Goal: Transaction & Acquisition: Book appointment/travel/reservation

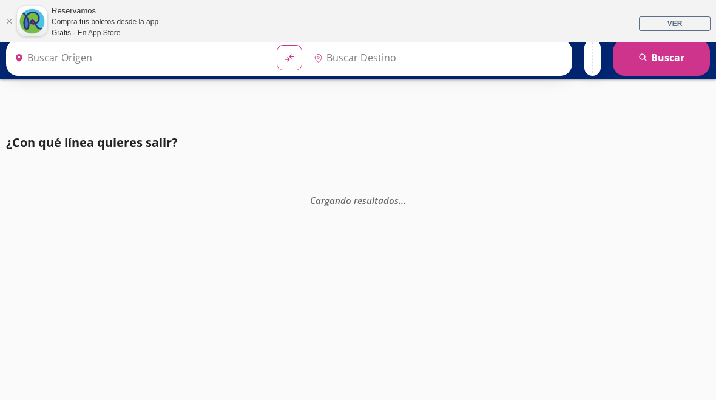
type input "[GEOGRAPHIC_DATA], [GEOGRAPHIC_DATA]"
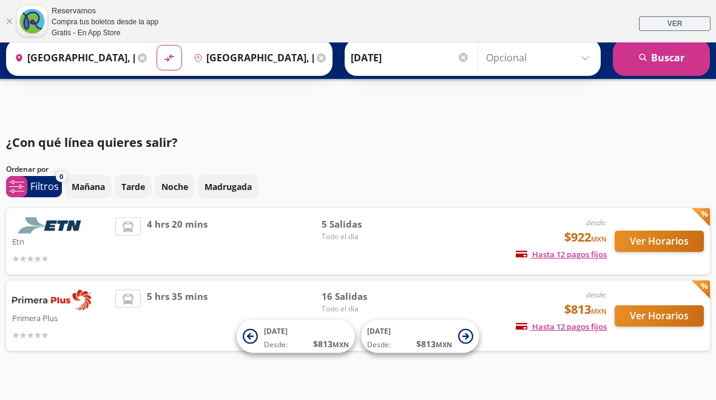
click at [653, 244] on button "Ver Horarios" at bounding box center [658, 240] width 89 height 21
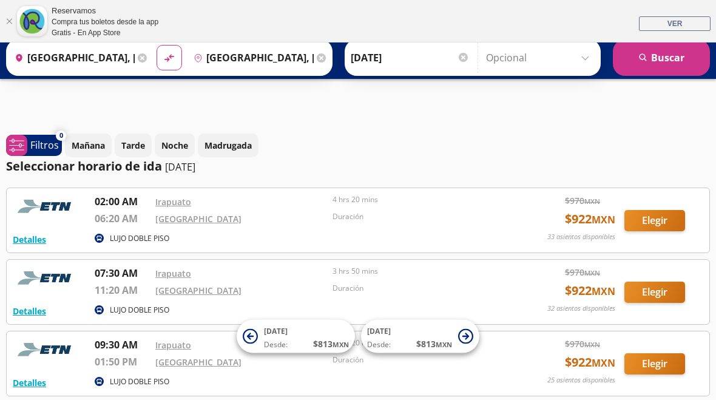
click at [147, 58] on icon at bounding box center [142, 57] width 9 height 9
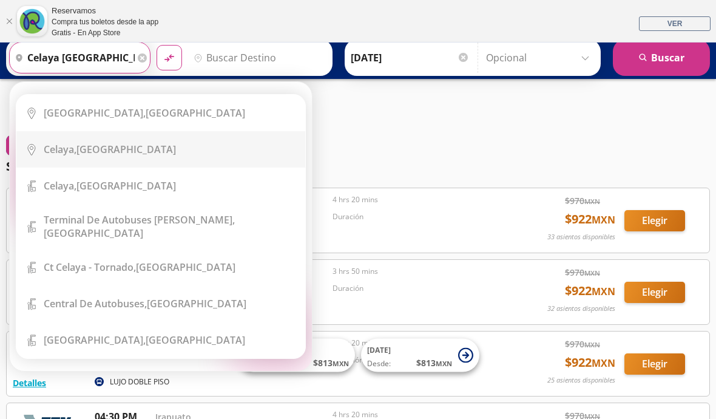
click at [76, 149] on b "Celaya," at bounding box center [60, 149] width 33 height 13
type input "[GEOGRAPHIC_DATA], [GEOGRAPHIC_DATA]"
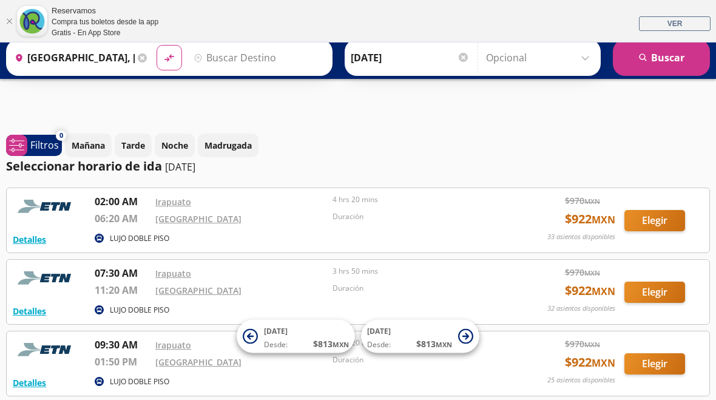
click at [282, 61] on input "Destino" at bounding box center [257, 57] width 137 height 30
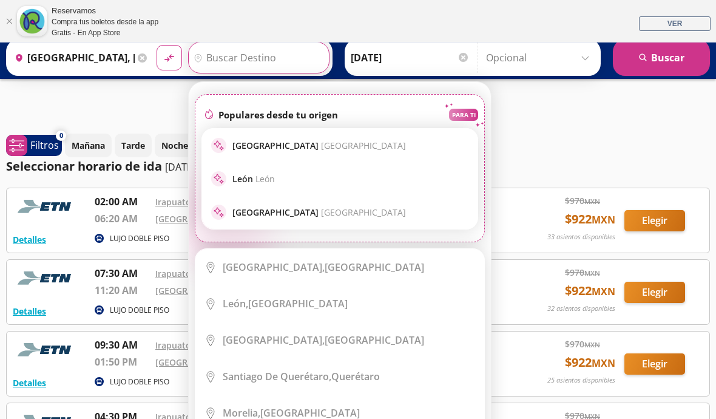
click at [308, 150] on p "[GEOGRAPHIC_DATA] [GEOGRAPHIC_DATA]" at bounding box center [318, 146] width 173 height 12
type input "[GEOGRAPHIC_DATA], [GEOGRAPHIC_DATA]"
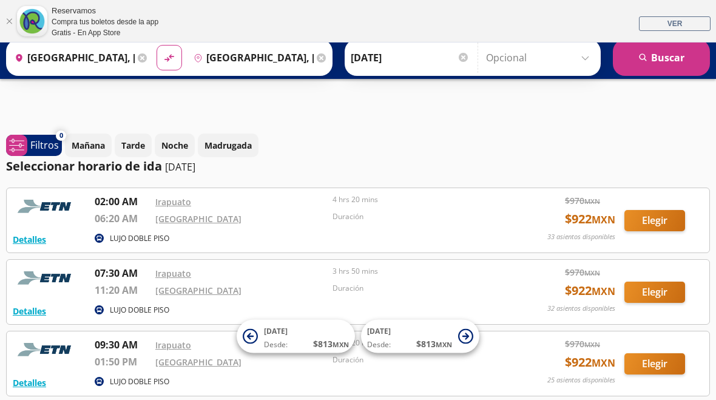
click at [668, 63] on button "search [GEOGRAPHIC_DATA]" at bounding box center [661, 57] width 97 height 36
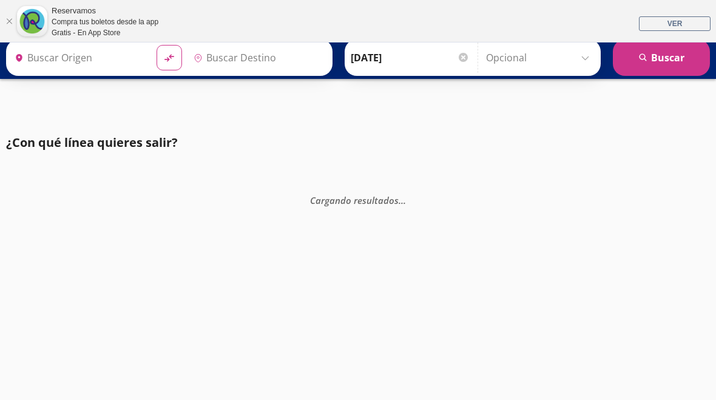
type input "[GEOGRAPHIC_DATA], [GEOGRAPHIC_DATA]"
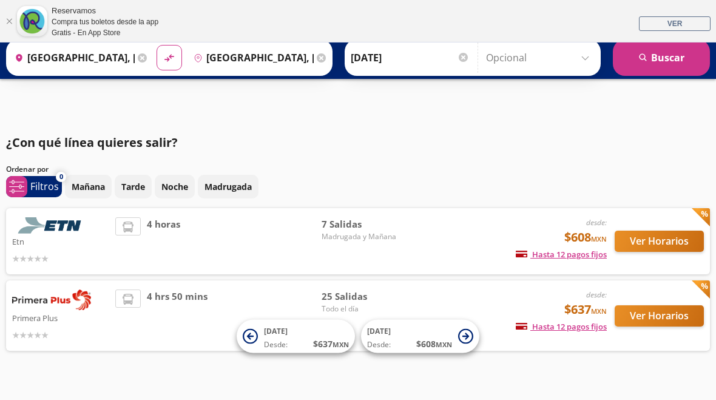
click at [654, 247] on button "Ver Horarios" at bounding box center [658, 240] width 89 height 21
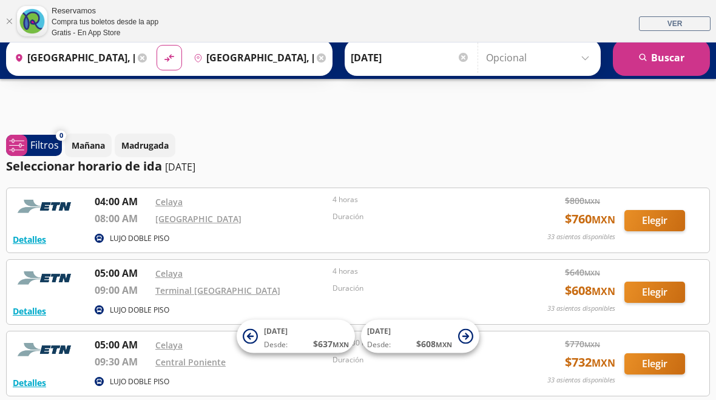
click at [653, 217] on button "Elegir" at bounding box center [654, 220] width 61 height 21
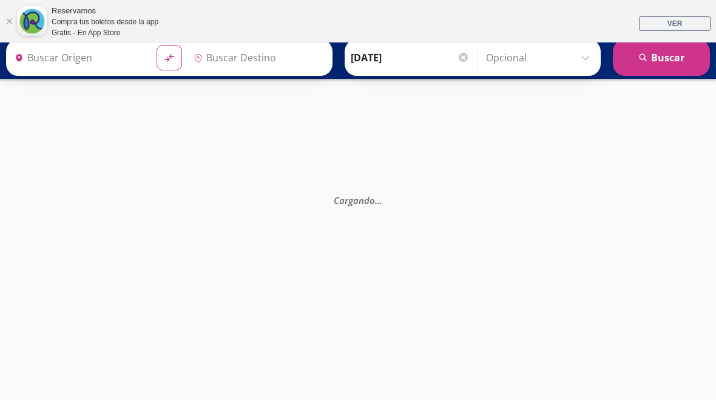
type input "[GEOGRAPHIC_DATA], [GEOGRAPHIC_DATA]"
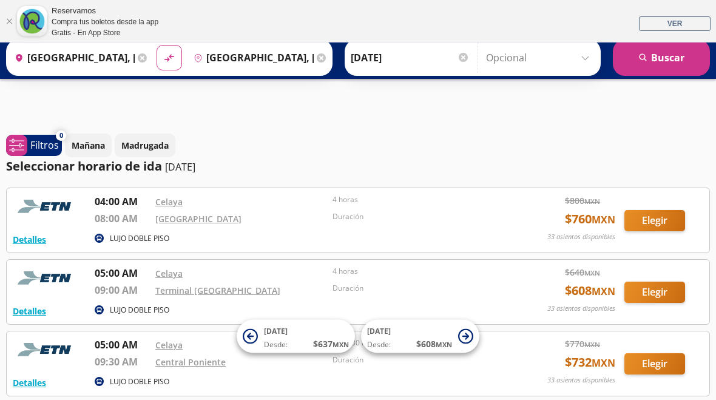
click at [147, 60] on icon at bounding box center [142, 57] width 9 height 9
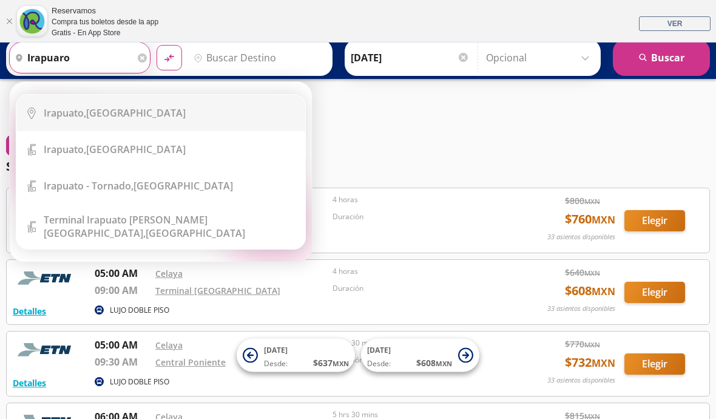
click at [131, 119] on div "[GEOGRAPHIC_DATA], [GEOGRAPHIC_DATA]" at bounding box center [115, 112] width 142 height 13
type input "[GEOGRAPHIC_DATA], [GEOGRAPHIC_DATA]"
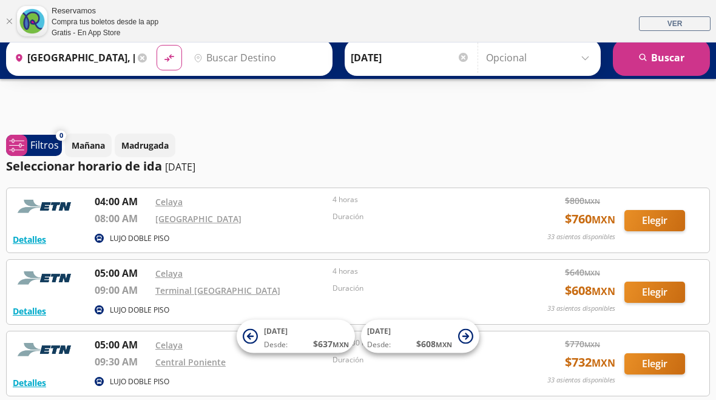
click at [291, 68] on input "Destino" at bounding box center [257, 57] width 137 height 30
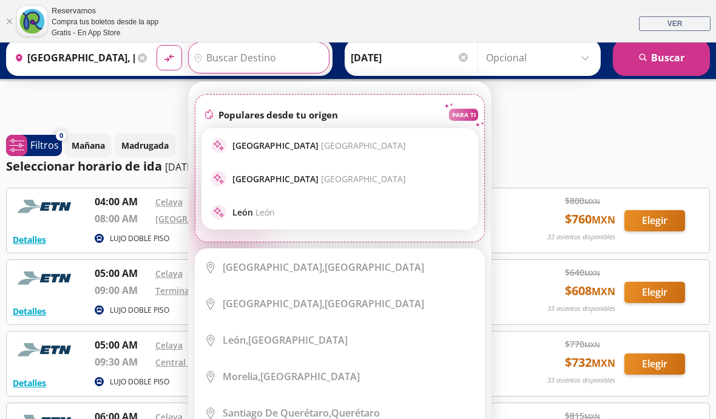
click at [304, 147] on p "[GEOGRAPHIC_DATA] [GEOGRAPHIC_DATA]" at bounding box center [318, 146] width 173 height 12
type input "[GEOGRAPHIC_DATA], [GEOGRAPHIC_DATA]"
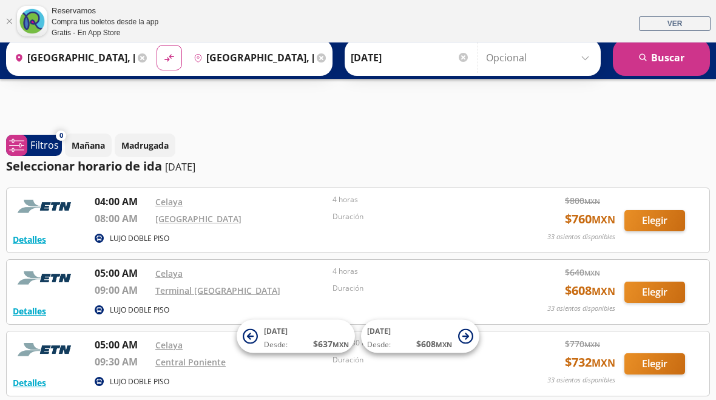
click at [670, 66] on button "search [GEOGRAPHIC_DATA]" at bounding box center [661, 57] width 97 height 36
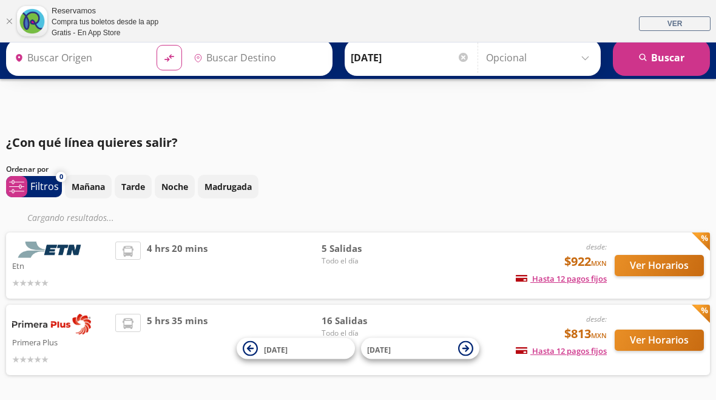
type input "[GEOGRAPHIC_DATA], [GEOGRAPHIC_DATA]"
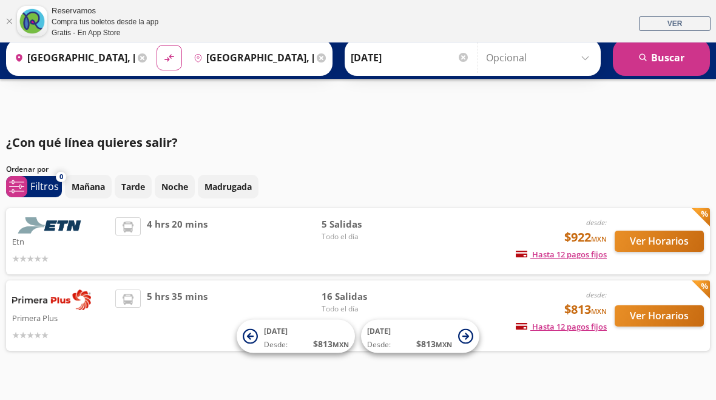
click at [651, 247] on button "Ver Horarios" at bounding box center [658, 240] width 89 height 21
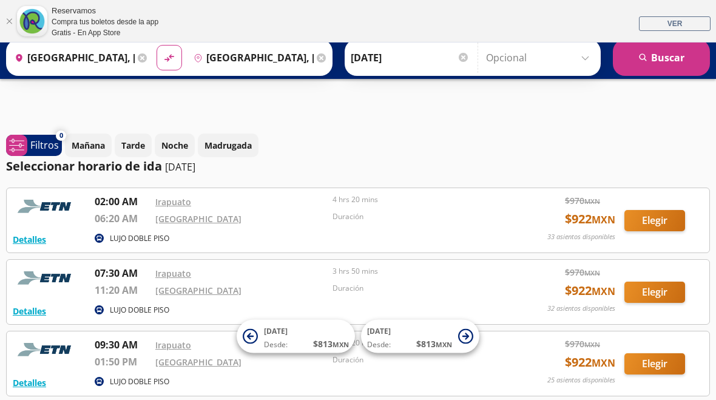
click at [648, 225] on button "Elegir" at bounding box center [654, 220] width 61 height 21
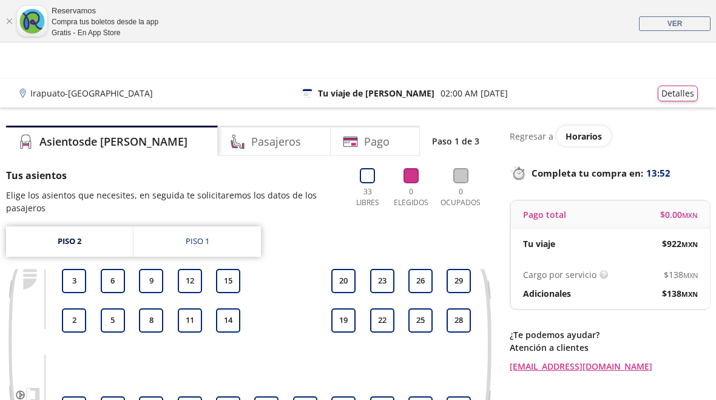
click at [193, 241] on div "Piso 1" at bounding box center [198, 241] width 24 height 12
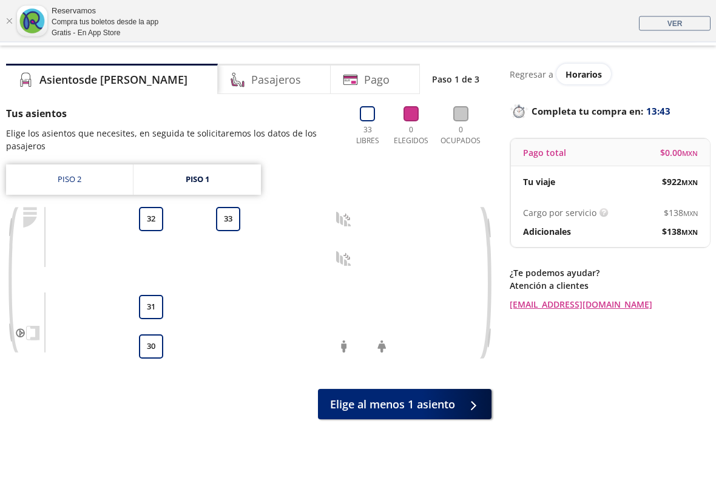
scroll to position [62, 0]
click at [146, 223] on button "32" at bounding box center [151, 219] width 24 height 24
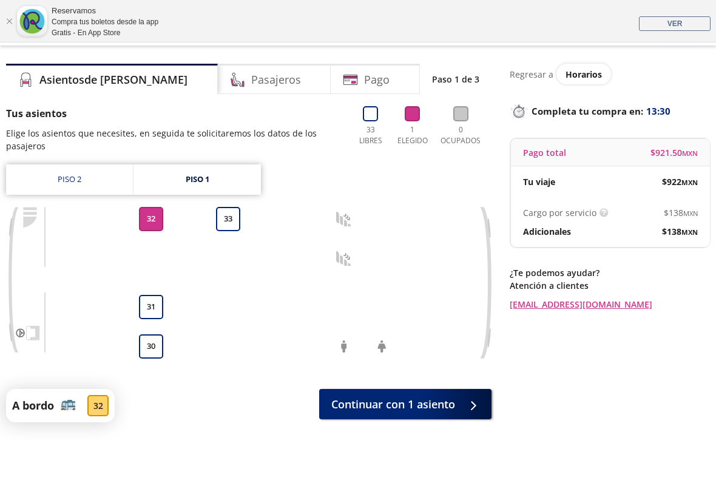
click at [221, 223] on button "33" at bounding box center [228, 219] width 24 height 24
click at [224, 222] on button "33" at bounding box center [228, 219] width 24 height 24
click at [226, 220] on button "33" at bounding box center [228, 219] width 24 height 24
click at [436, 399] on span "Continuar con 2 asientos" at bounding box center [390, 404] width 129 height 16
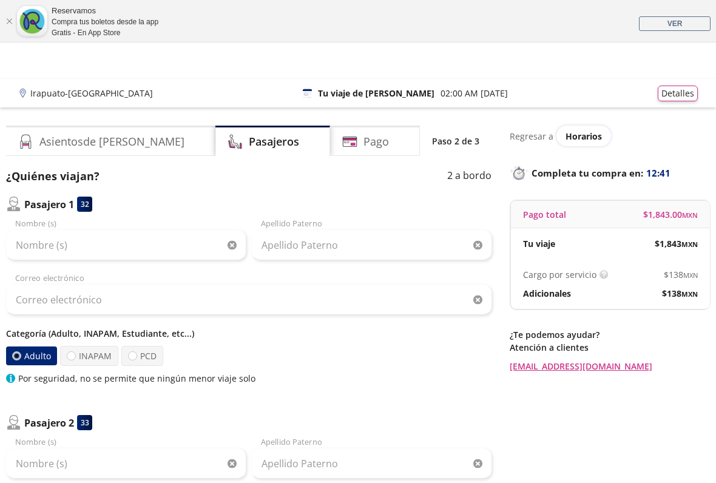
click at [89, 357] on label "INAPAM" at bounding box center [89, 356] width 58 height 20
click at [75, 357] on input "INAPAM" at bounding box center [71, 356] width 8 height 8
radio input "true"
radio input "false"
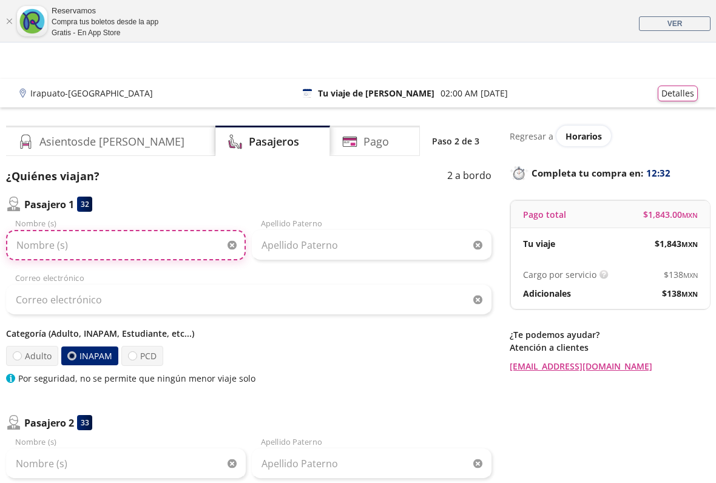
click at [77, 245] on input "Nombre (s)" at bounding box center [126, 245] width 240 height 30
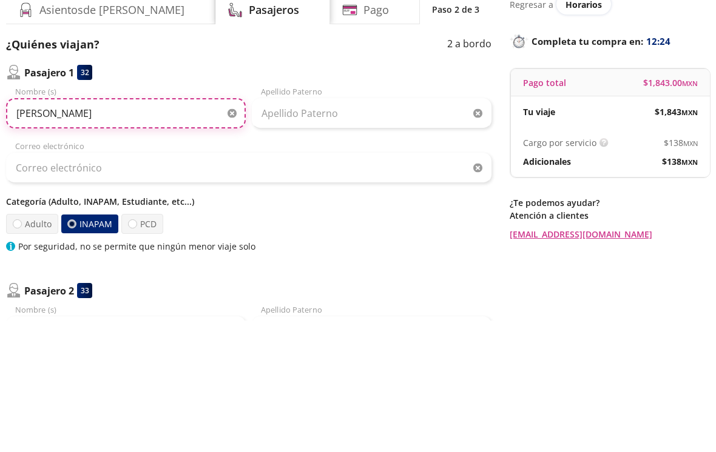
type input "[PERSON_NAME]"
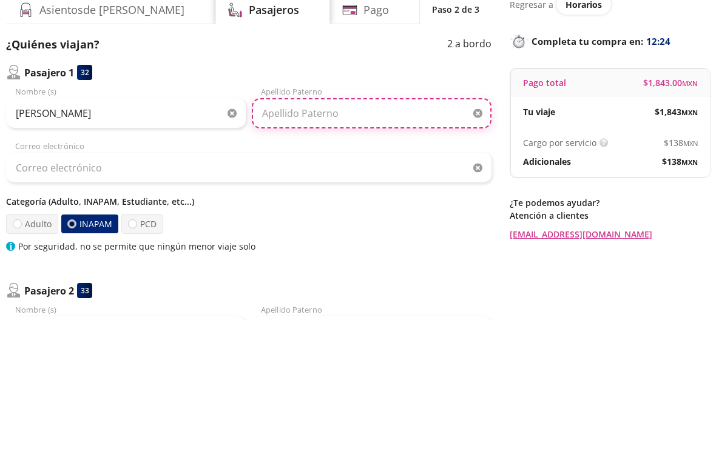
click at [288, 230] on input "Apellido Paterno" at bounding box center [372, 245] width 240 height 30
type input "[PERSON_NAME]"
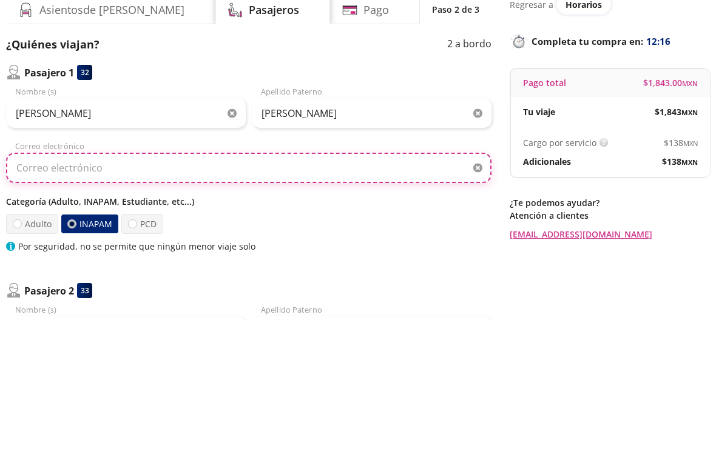
click at [118, 284] on input "Correo electrónico" at bounding box center [248, 299] width 485 height 30
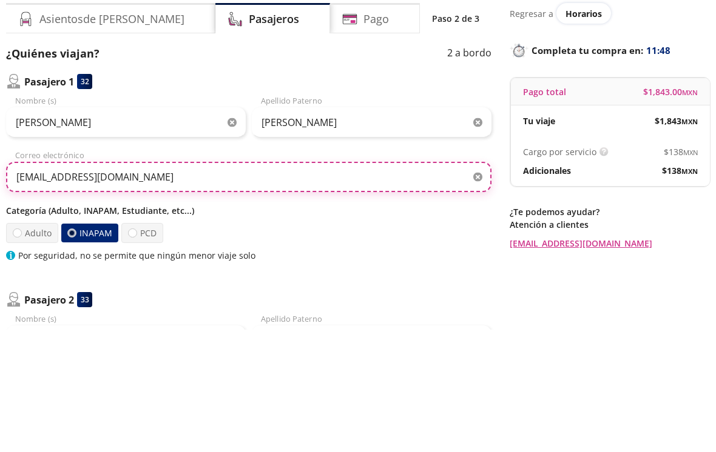
type input "[EMAIL_ADDRESS][DOMAIN_NAME]"
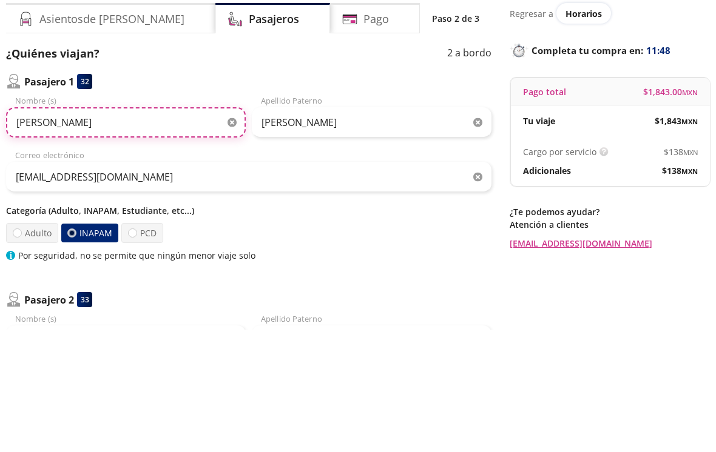
click at [74, 230] on input "[PERSON_NAME]" at bounding box center [126, 245] width 240 height 30
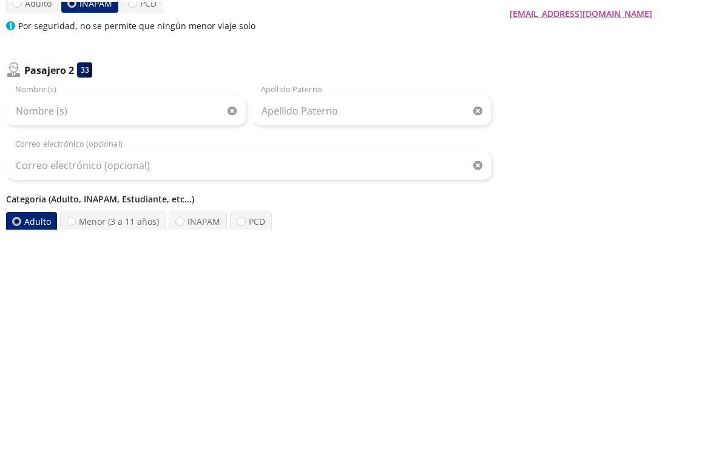
scroll to position [133, 0]
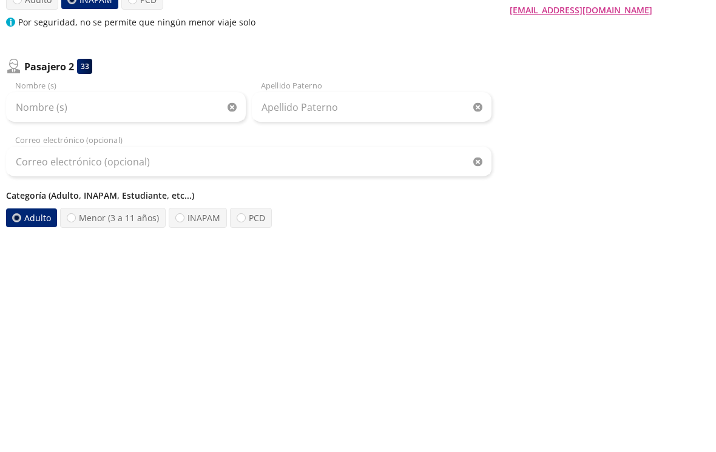
type input "[PERSON_NAME]"
click at [42, 315] on input "Nombre (s)" at bounding box center [126, 330] width 240 height 30
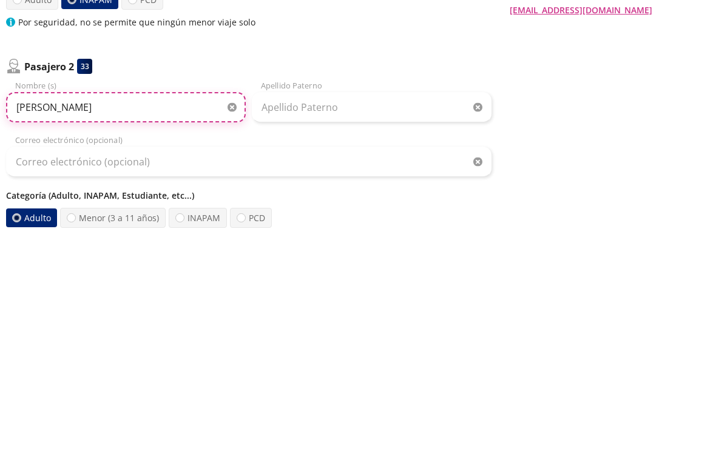
type input "[PERSON_NAME]"
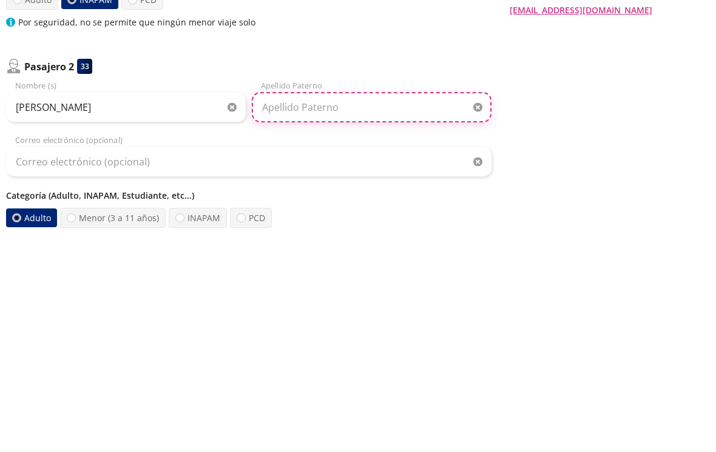
click at [296, 315] on input "Apellido Paterno" at bounding box center [372, 330] width 240 height 30
type input "[PERSON_NAME]"
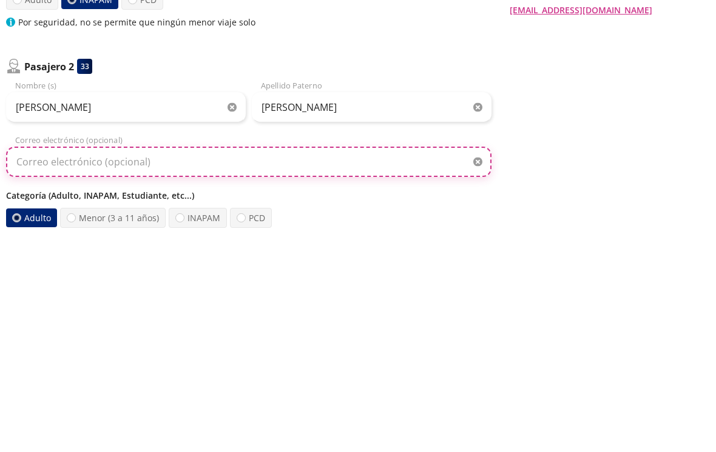
click at [85, 369] on input "Correo electrónico (opcional)" at bounding box center [248, 384] width 485 height 30
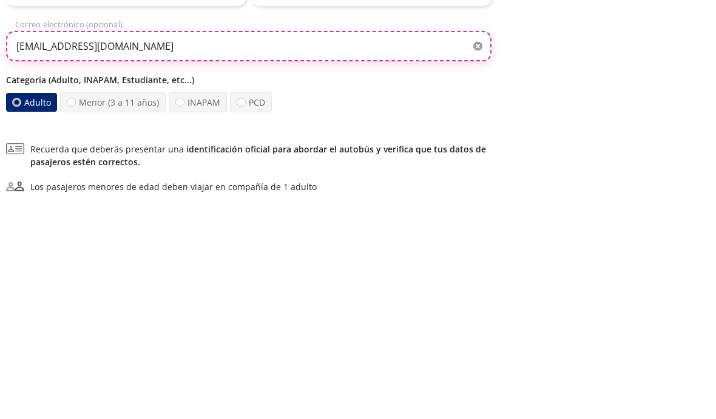
scroll to position [247, 0]
type input "[EMAIL_ADDRESS][DOMAIN_NAME]"
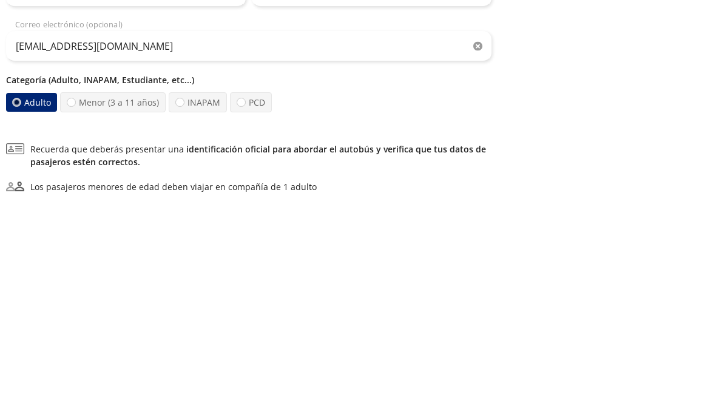
click at [188, 317] on label "INAPAM" at bounding box center [198, 327] width 58 height 20
click at [184, 323] on input "INAPAM" at bounding box center [180, 327] width 8 height 8
radio input "true"
radio input "false"
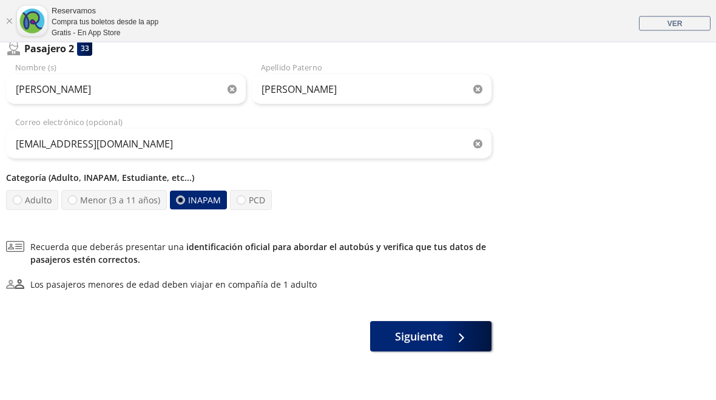
scroll to position [376, 0]
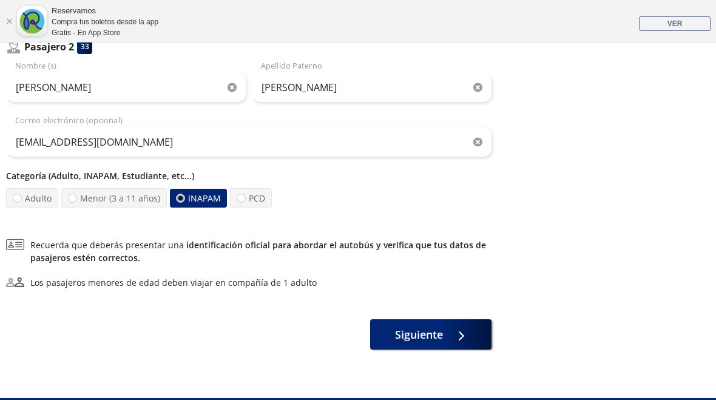
click at [418, 335] on span "Siguiente" at bounding box center [419, 334] width 48 height 16
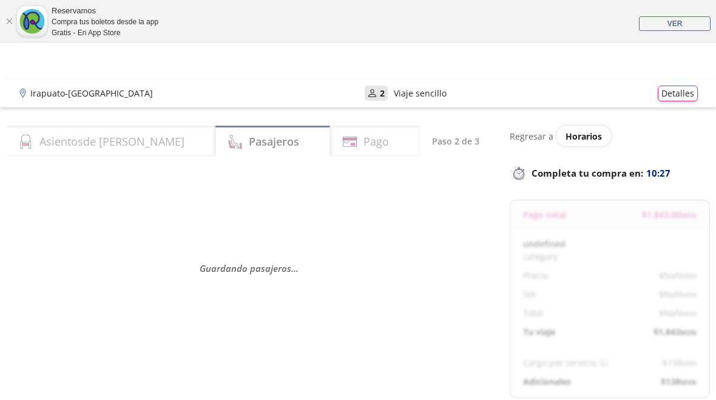
select select "MX"
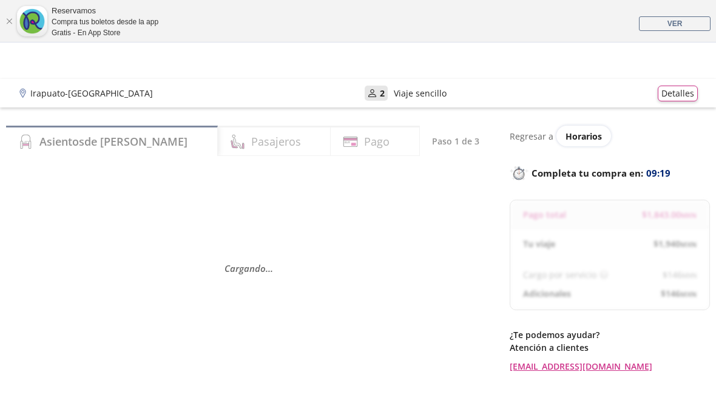
scroll to position [144, 0]
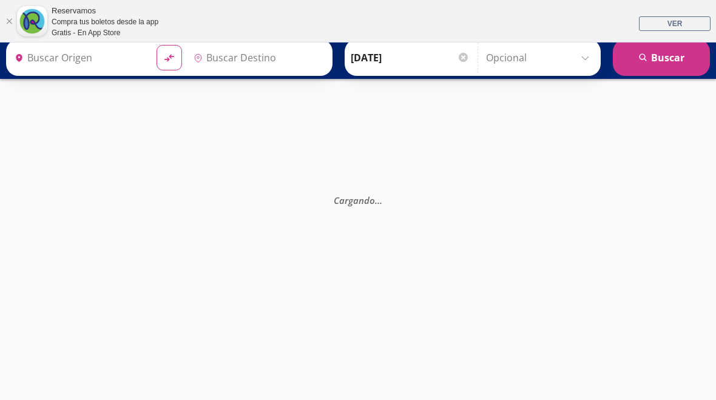
type input "[GEOGRAPHIC_DATA], [GEOGRAPHIC_DATA]"
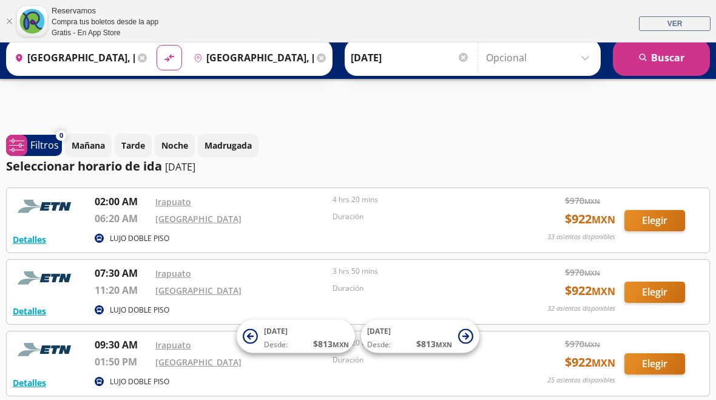
click at [147, 60] on icon at bounding box center [142, 57] width 9 height 9
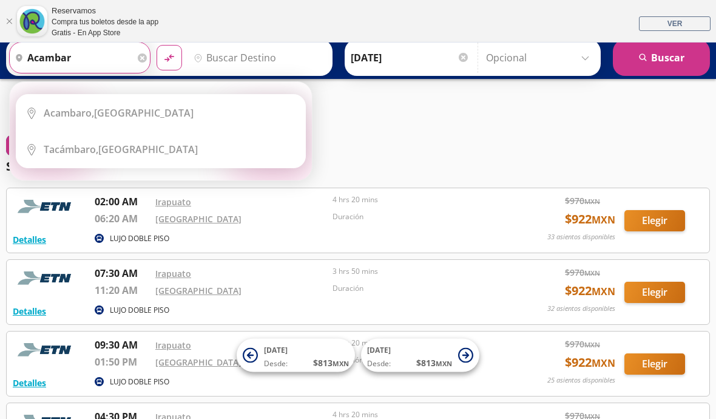
click at [86, 120] on li "City Icon [GEOGRAPHIC_DATA], [GEOGRAPHIC_DATA]" at bounding box center [160, 113] width 289 height 36
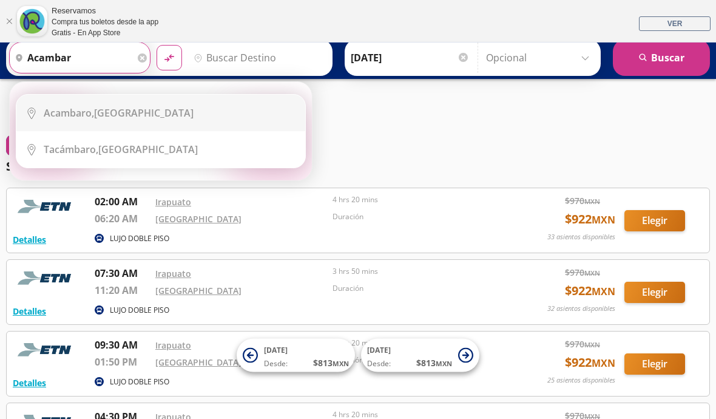
type input "Acambaro, [GEOGRAPHIC_DATA]"
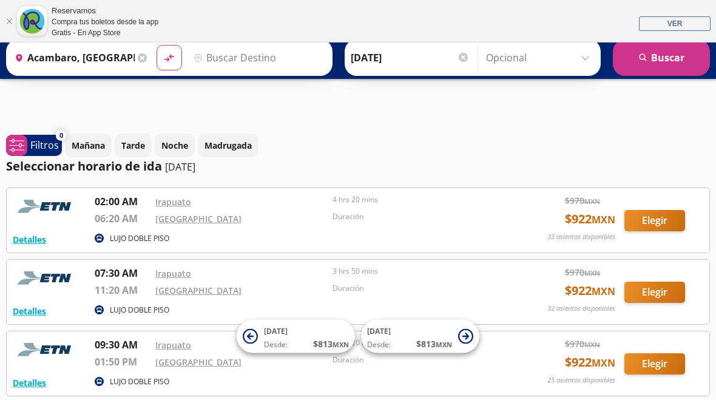
click at [302, 67] on input "Destino" at bounding box center [257, 57] width 137 height 30
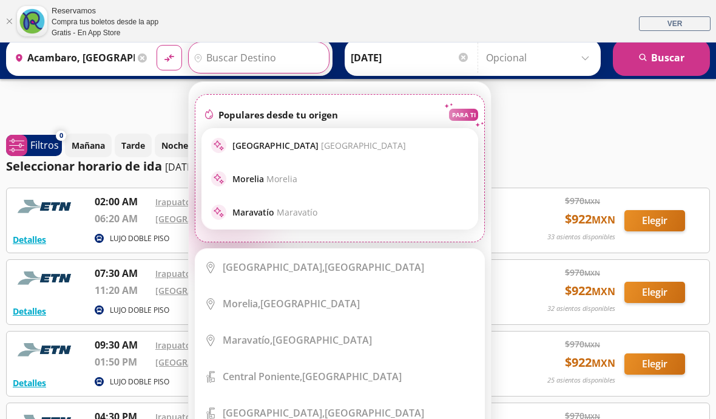
click at [308, 147] on p "[GEOGRAPHIC_DATA] [GEOGRAPHIC_DATA]" at bounding box center [318, 146] width 173 height 12
type input "[GEOGRAPHIC_DATA], [GEOGRAPHIC_DATA]"
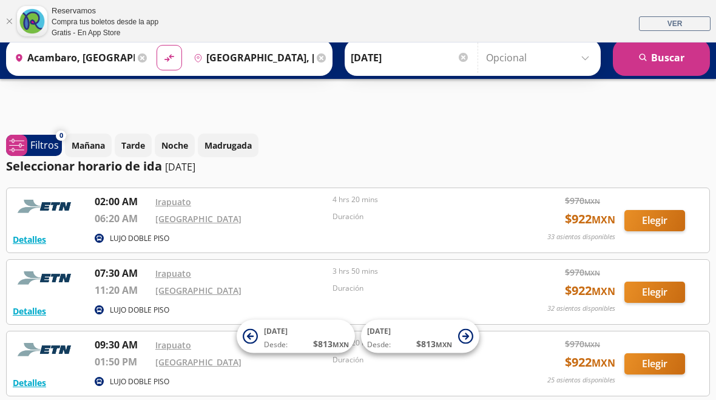
click at [664, 59] on button "search [GEOGRAPHIC_DATA]" at bounding box center [661, 57] width 97 height 36
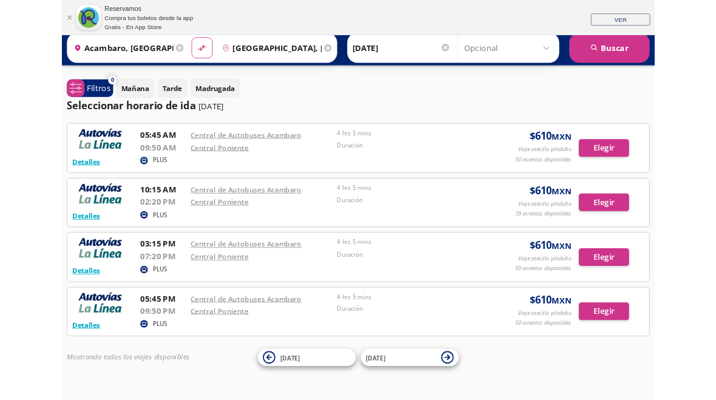
scroll to position [141, 0]
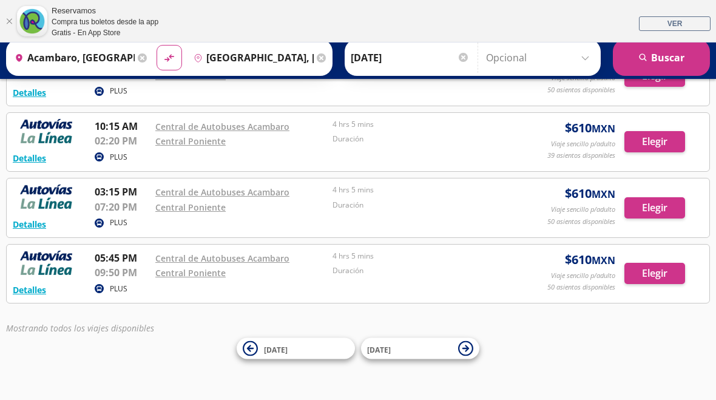
click at [654, 216] on button "Elegir" at bounding box center [654, 207] width 61 height 21
